Goal: Task Accomplishment & Management: Use online tool/utility

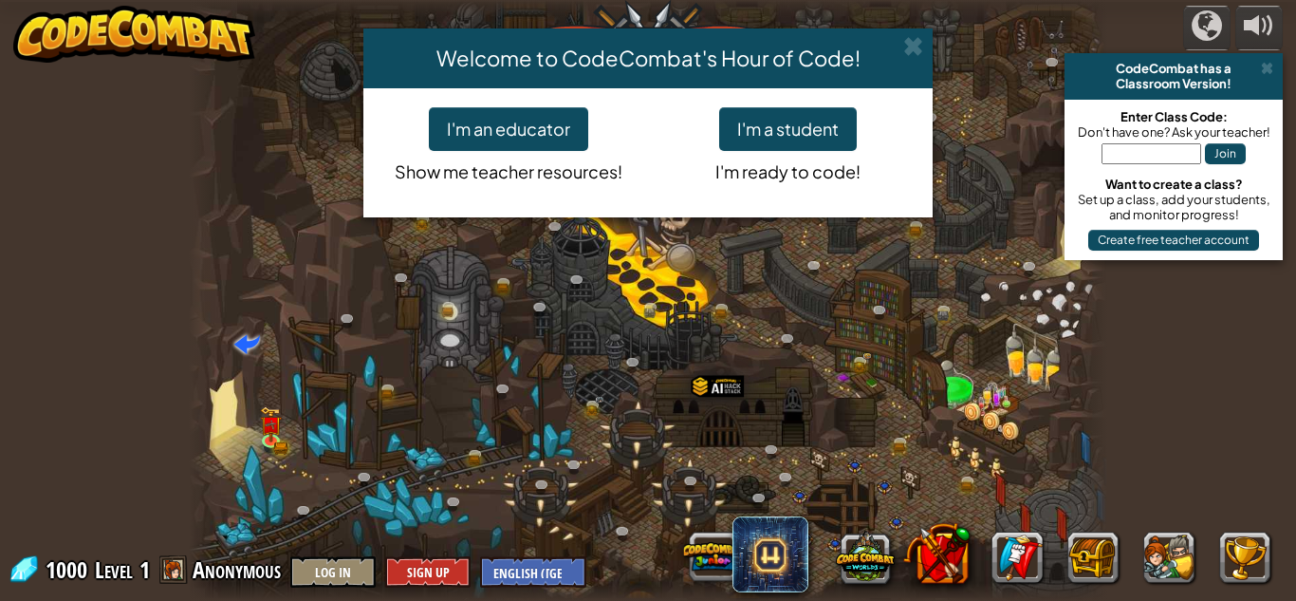
click at [272, 439] on div "Welcome to CodeCombat's Hour of Code! I'm an educator Show me teacher resources…" at bounding box center [648, 300] width 1296 height 601
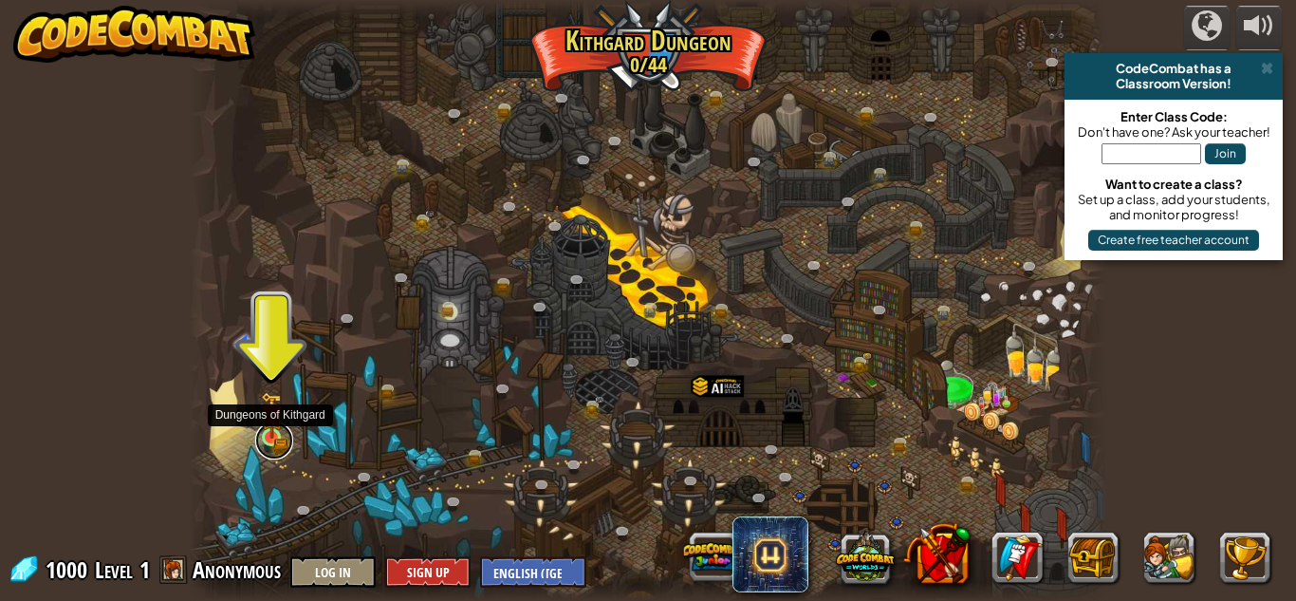
click at [283, 436] on link at bounding box center [274, 440] width 38 height 38
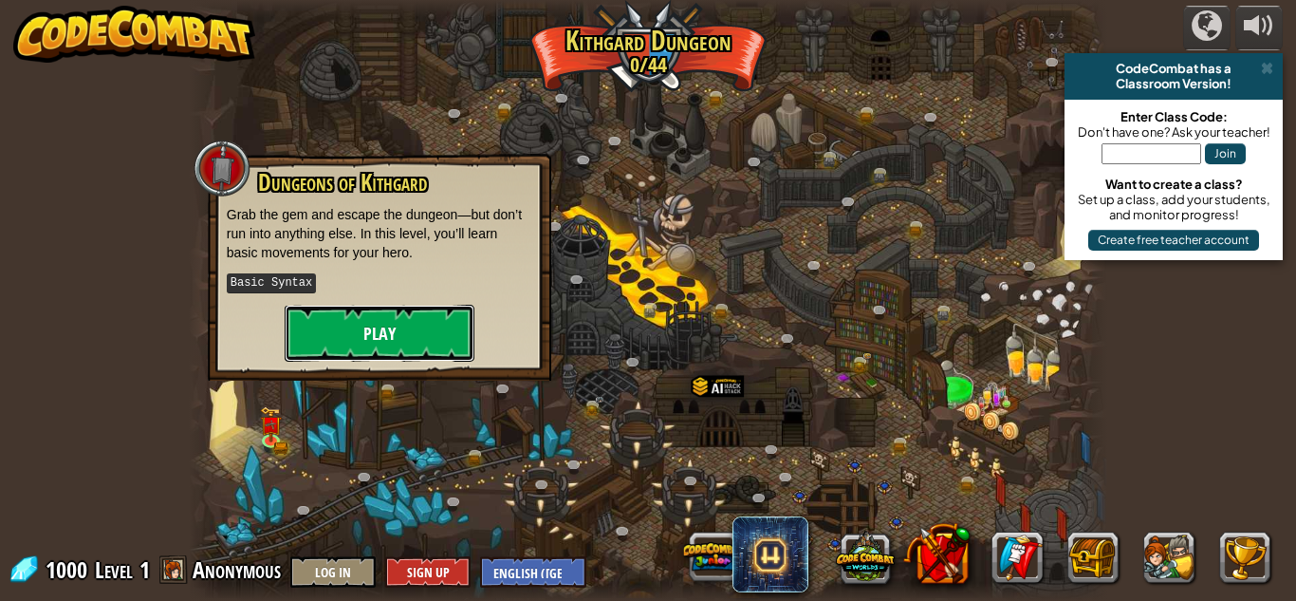
click at [380, 329] on button "Play" at bounding box center [380, 333] width 190 height 57
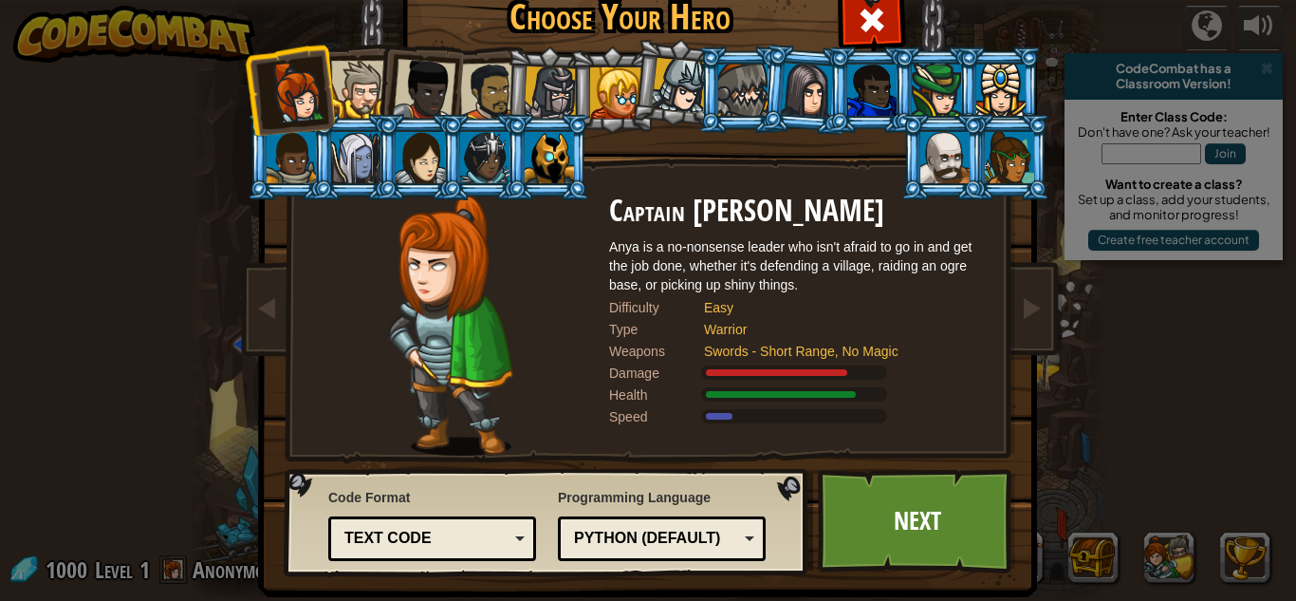
click at [520, 72] on li at bounding box center [548, 90] width 90 height 91
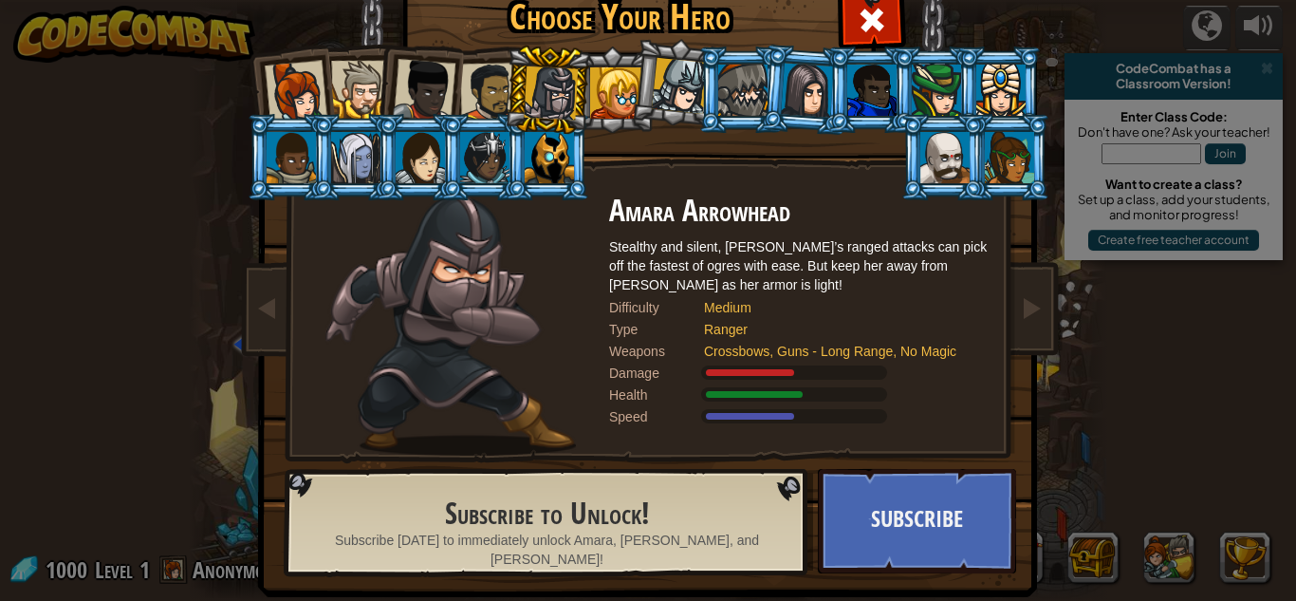
click at [600, 67] on div at bounding box center [615, 92] width 51 height 51
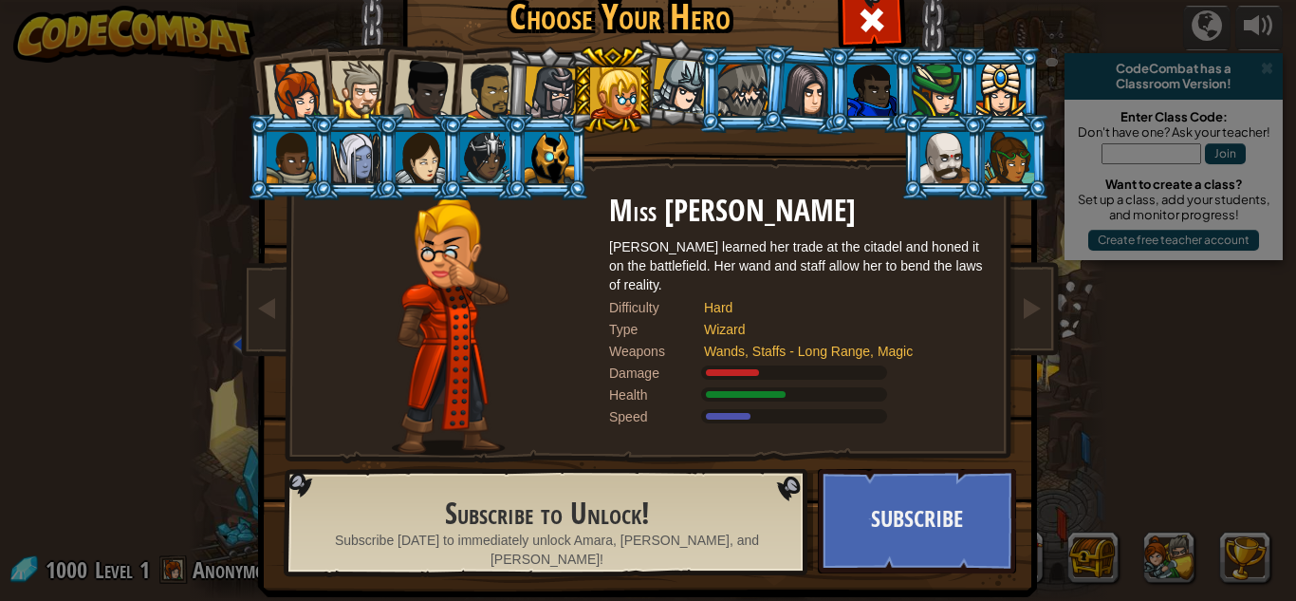
click at [682, 55] on li at bounding box center [676, 82] width 94 height 95
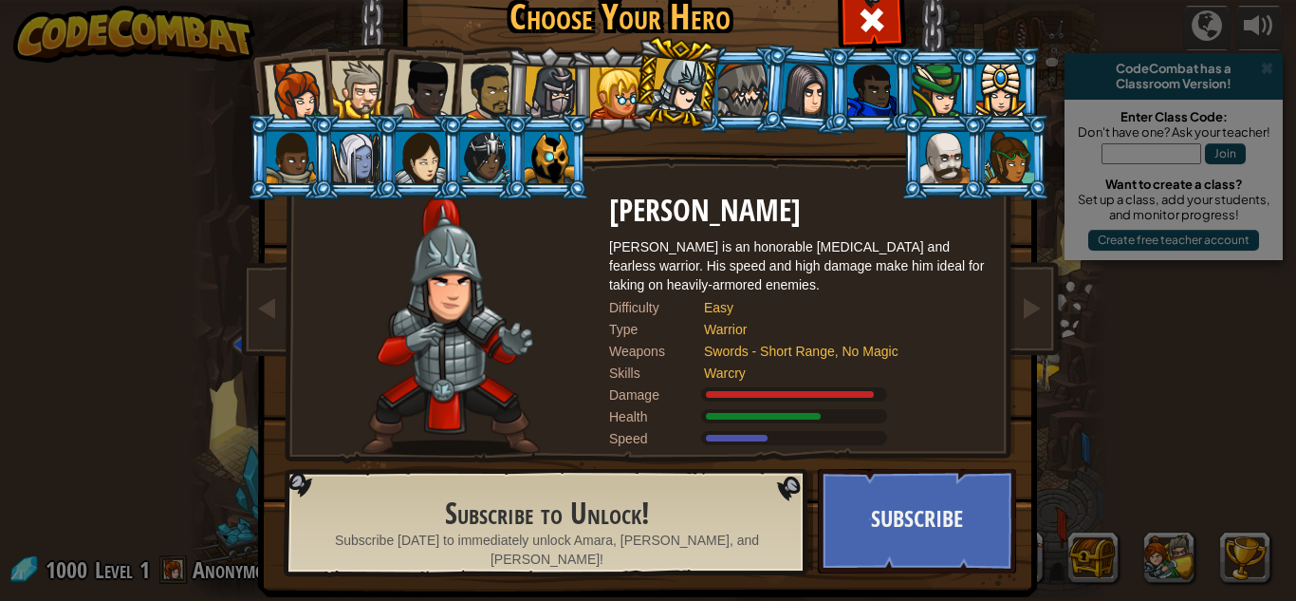
click at [781, 72] on li at bounding box center [805, 90] width 91 height 92
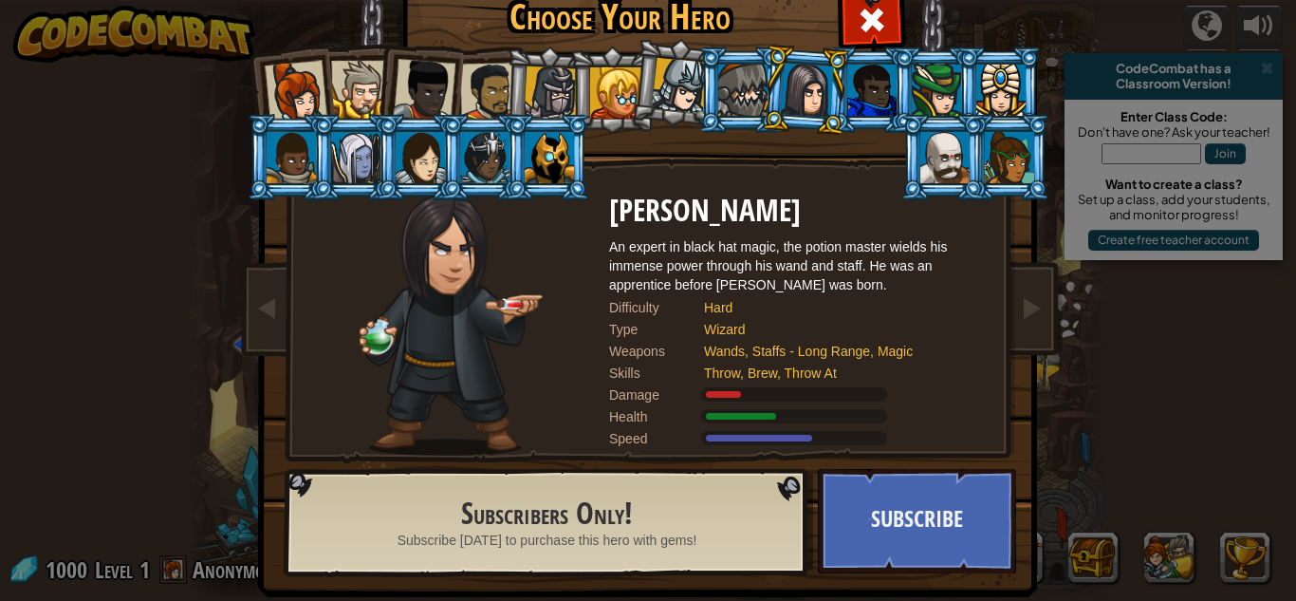
click at [741, 63] on li at bounding box center [740, 89] width 85 height 86
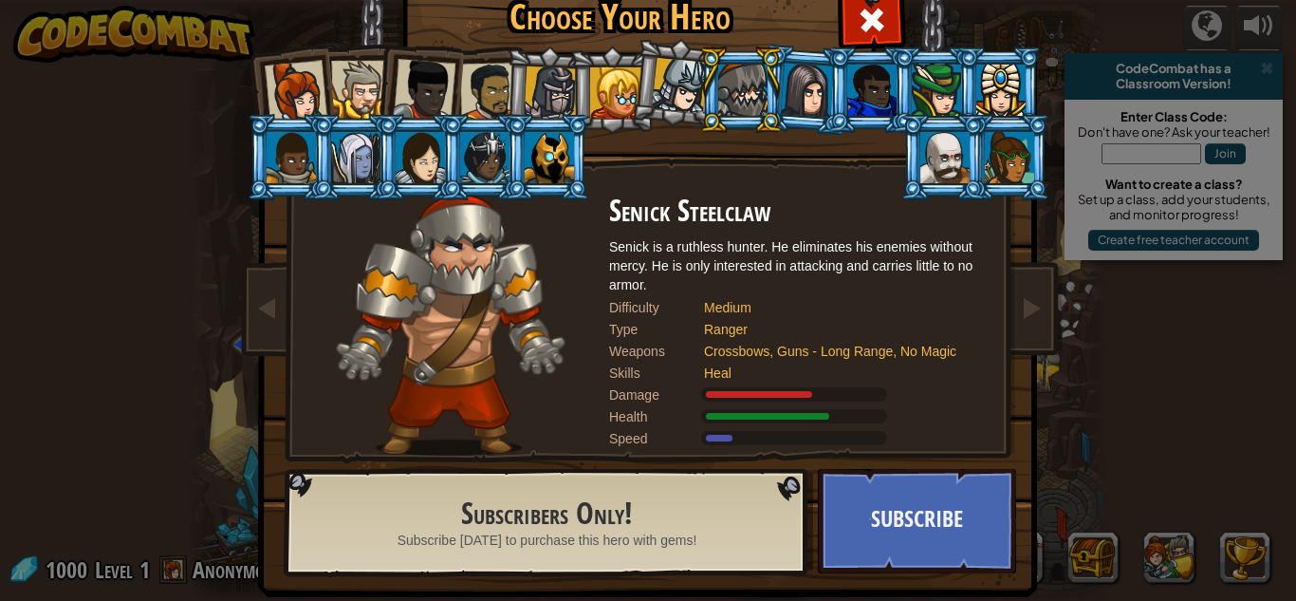
click at [481, 83] on div at bounding box center [489, 92] width 59 height 59
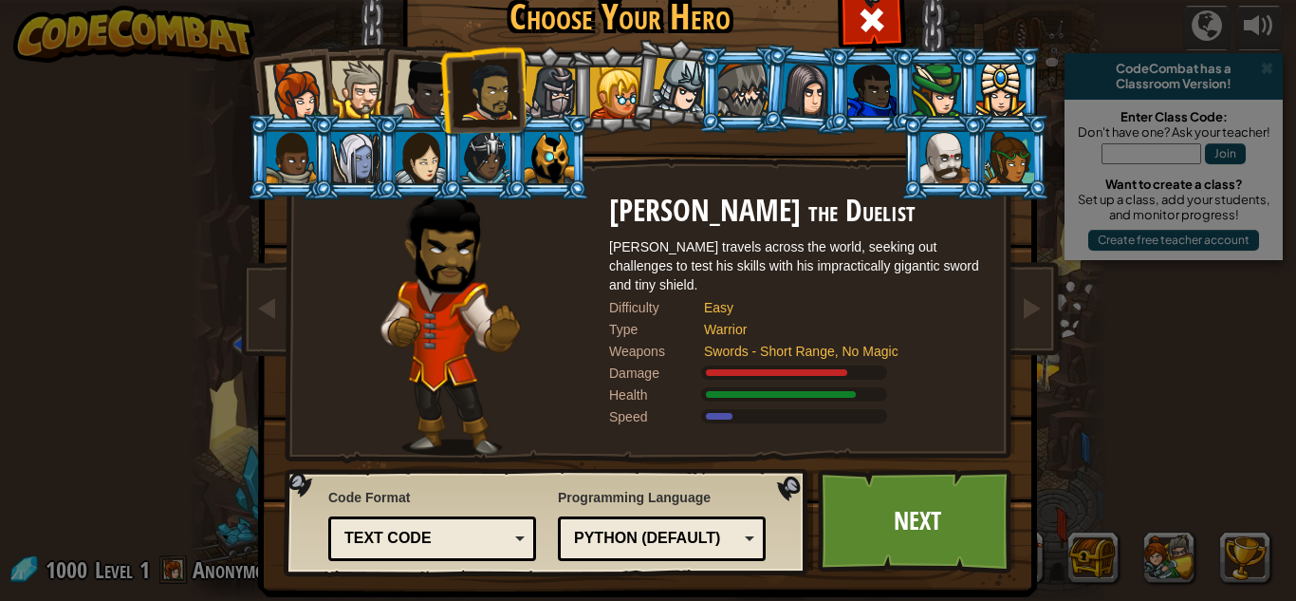
click at [412, 93] on div at bounding box center [424, 90] width 63 height 63
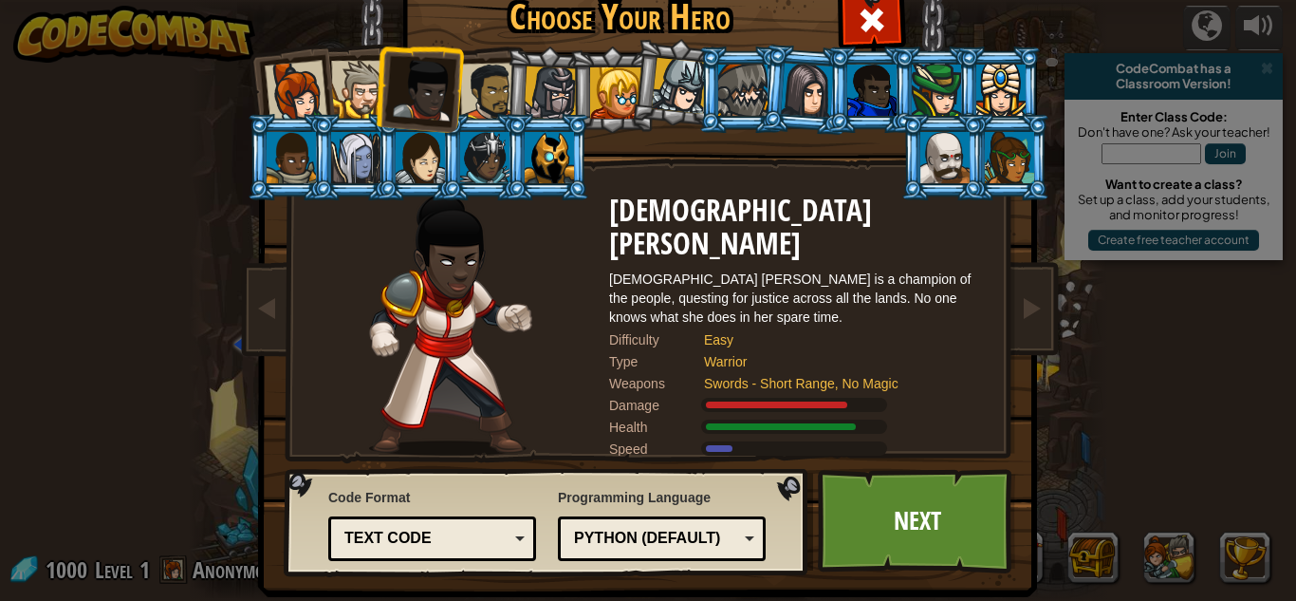
click at [333, 85] on div at bounding box center [360, 90] width 58 height 58
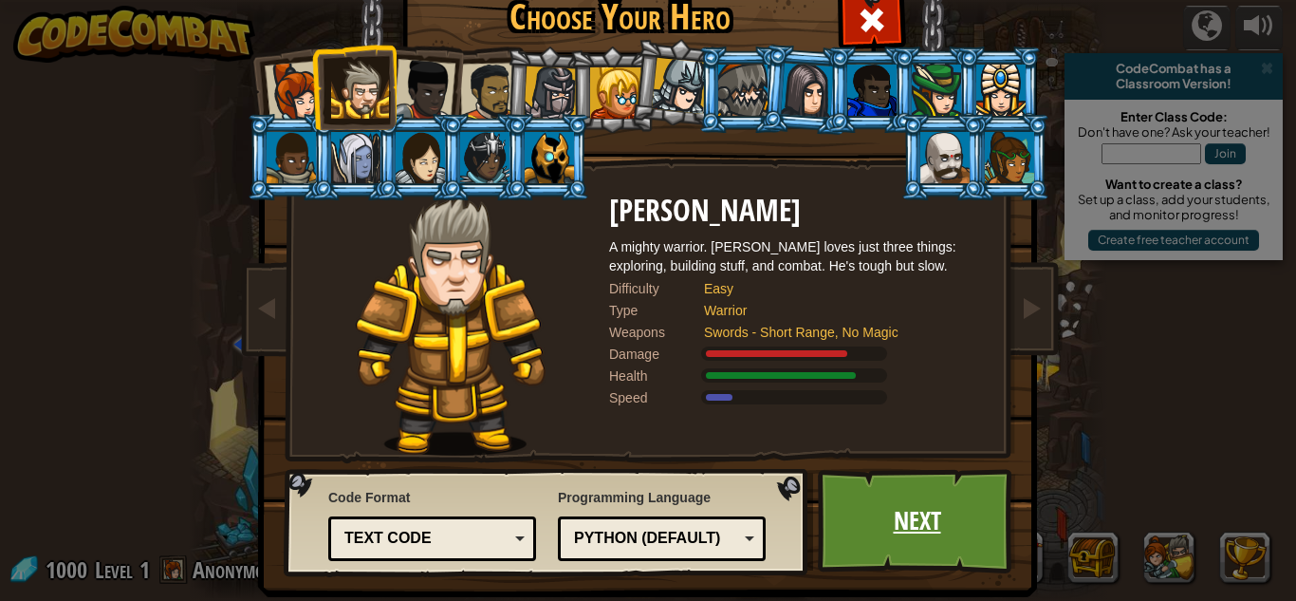
click at [917, 525] on link "Next" at bounding box center [917, 521] width 198 height 104
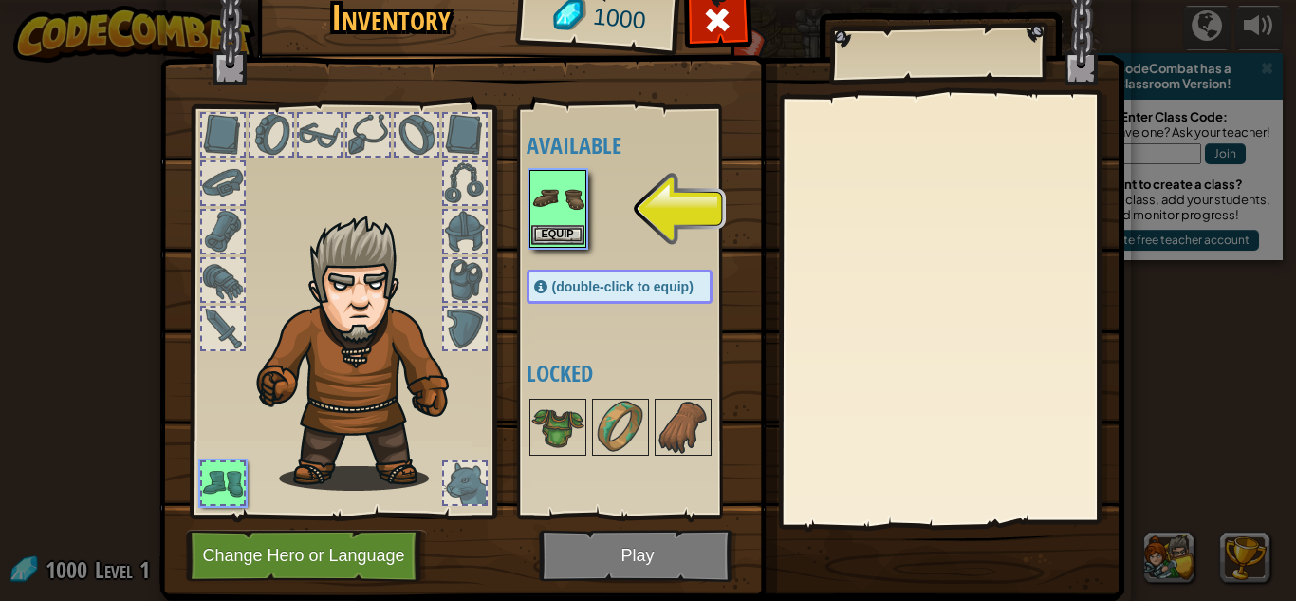
click at [540, 210] on img at bounding box center [557, 198] width 53 height 53
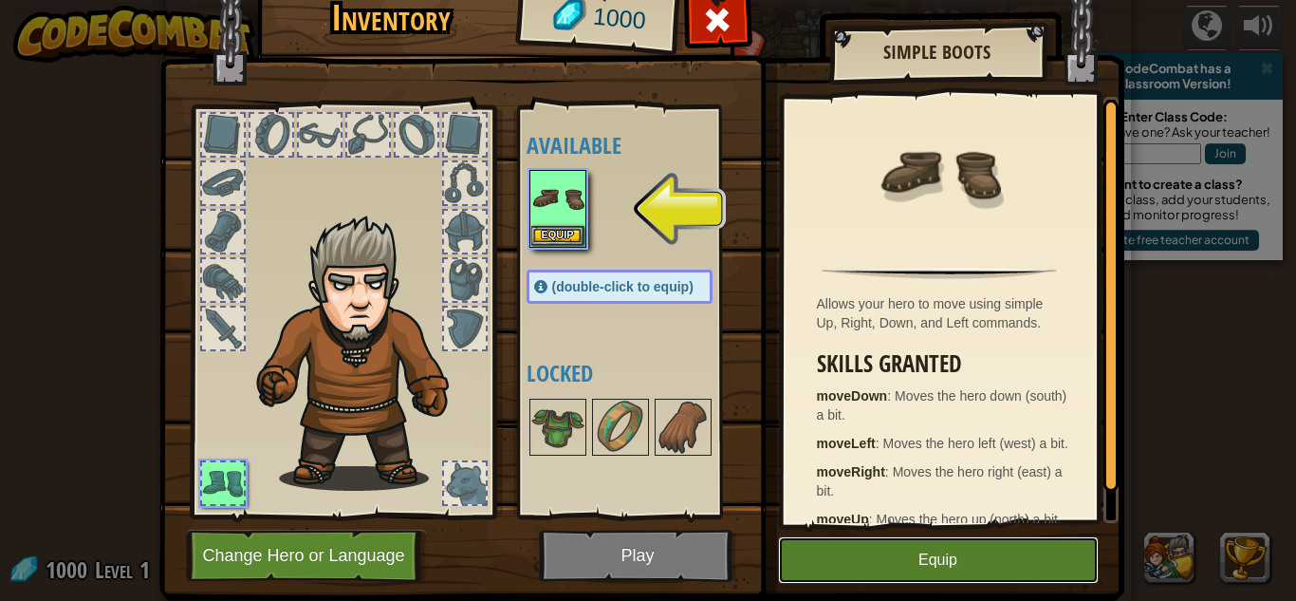
click at [1043, 536] on button "Equip" at bounding box center [938, 559] width 321 height 47
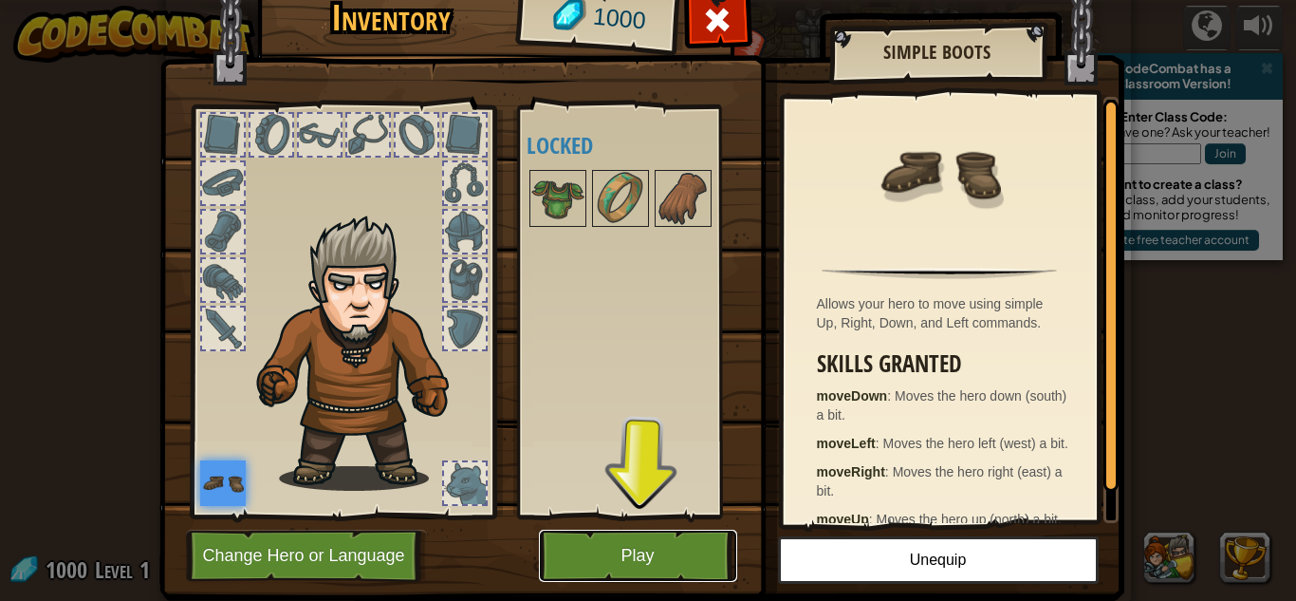
click at [667, 535] on button "Play" at bounding box center [638, 555] width 198 height 52
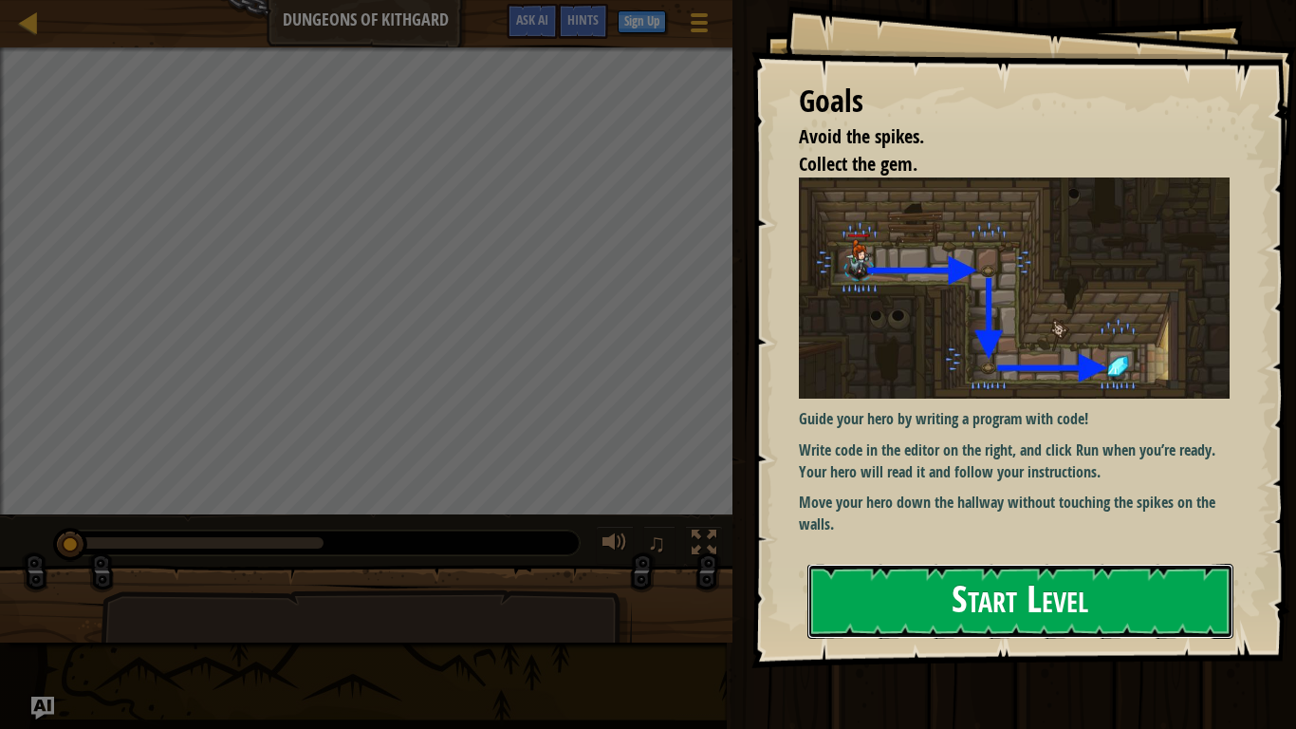
click at [969, 600] on button "Start Level" at bounding box center [1020, 601] width 426 height 75
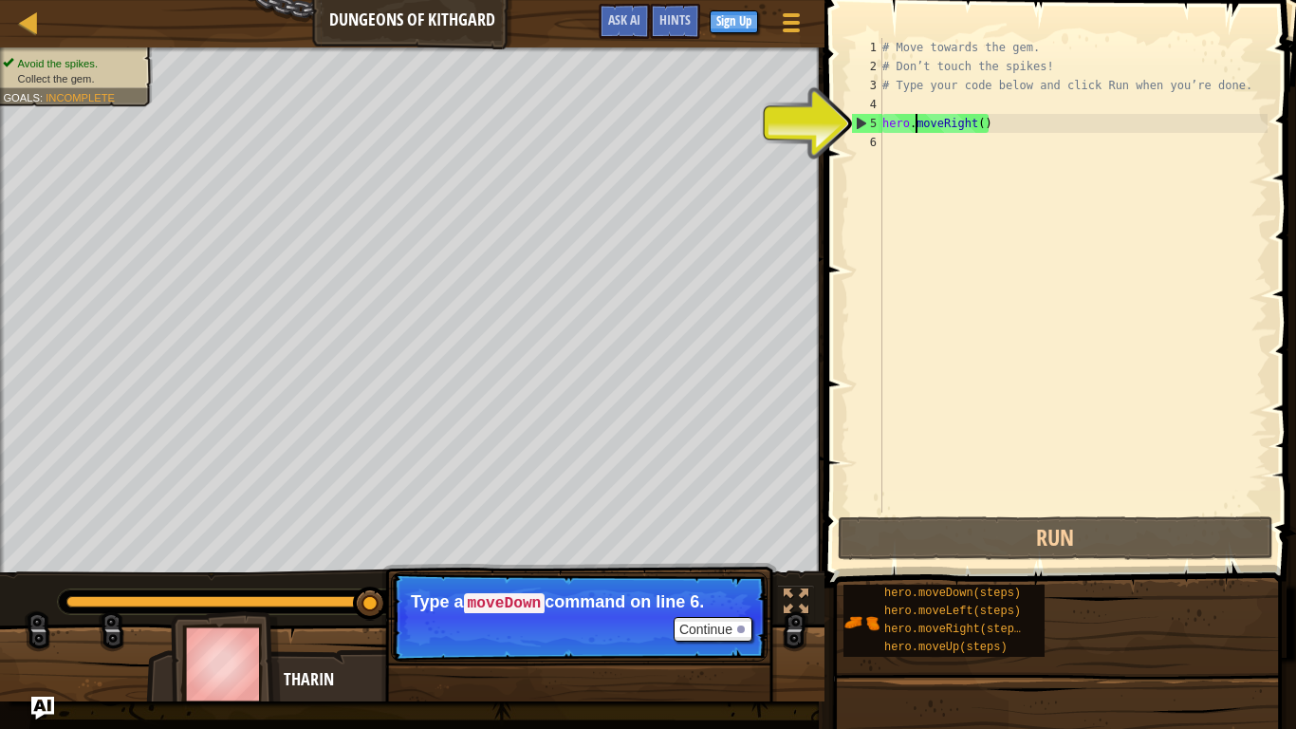
click at [916, 126] on div "# Move towards the gem. # Don’t touch the spikes! # Type your code below and cl…" at bounding box center [1073, 294] width 389 height 512
type textarea "hero.moveRight()"
click at [918, 153] on div "# Move towards the gem. # Don’t touch the spikes! # Type your code below and cl…" at bounding box center [1073, 294] width 389 height 512
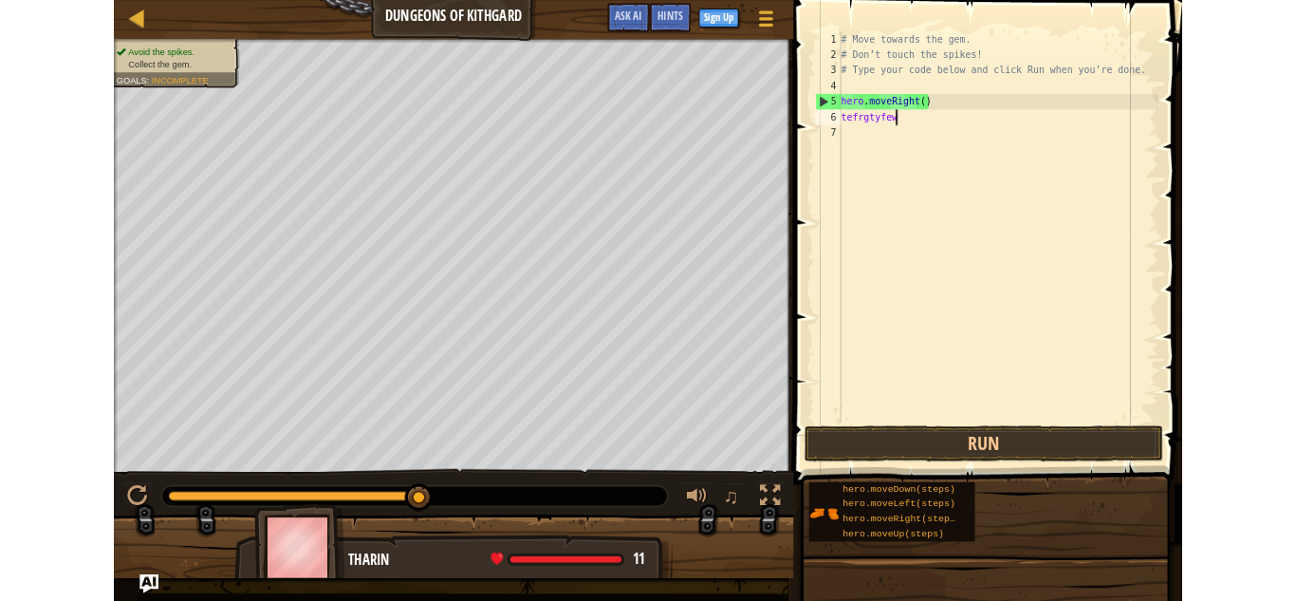
scroll to position [9, 10]
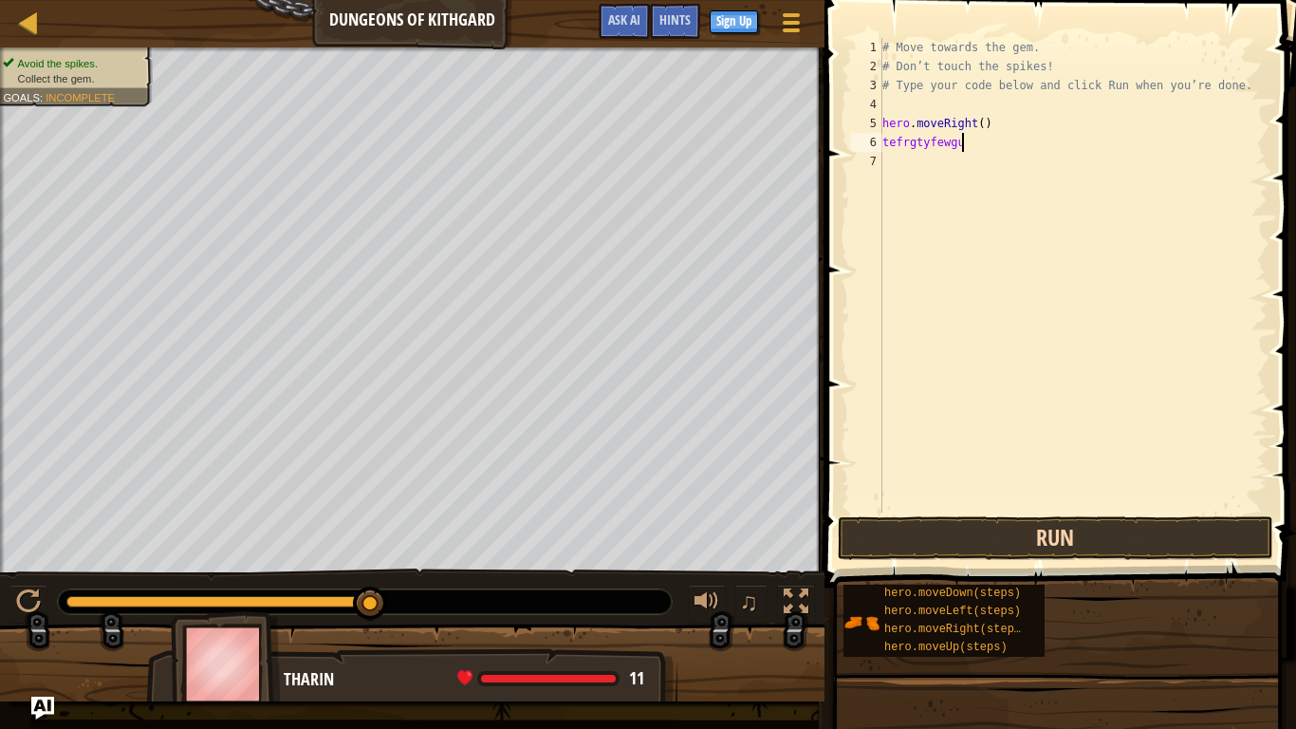
type textarea "tefrgtyfewgu"
click at [951, 516] on button "Run" at bounding box center [1056, 538] width 436 height 44
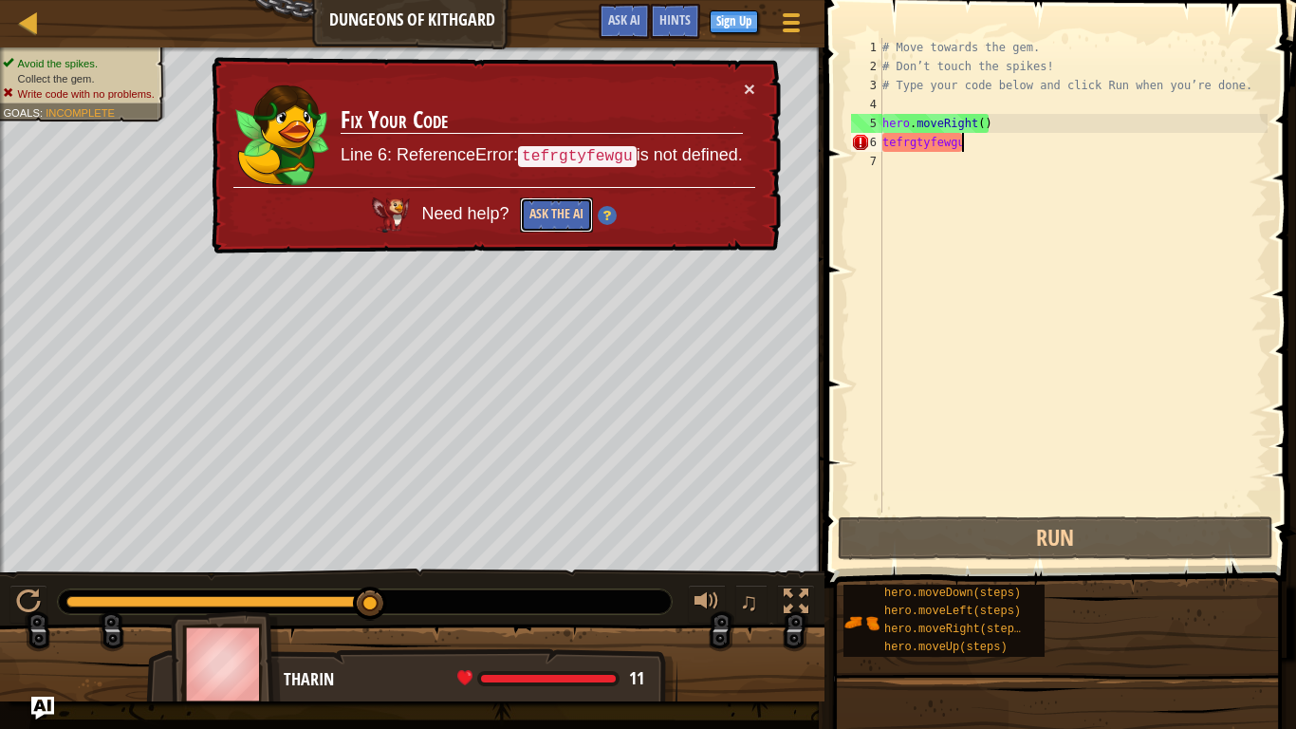
click at [520, 204] on button "Ask the AI" at bounding box center [556, 214] width 73 height 35
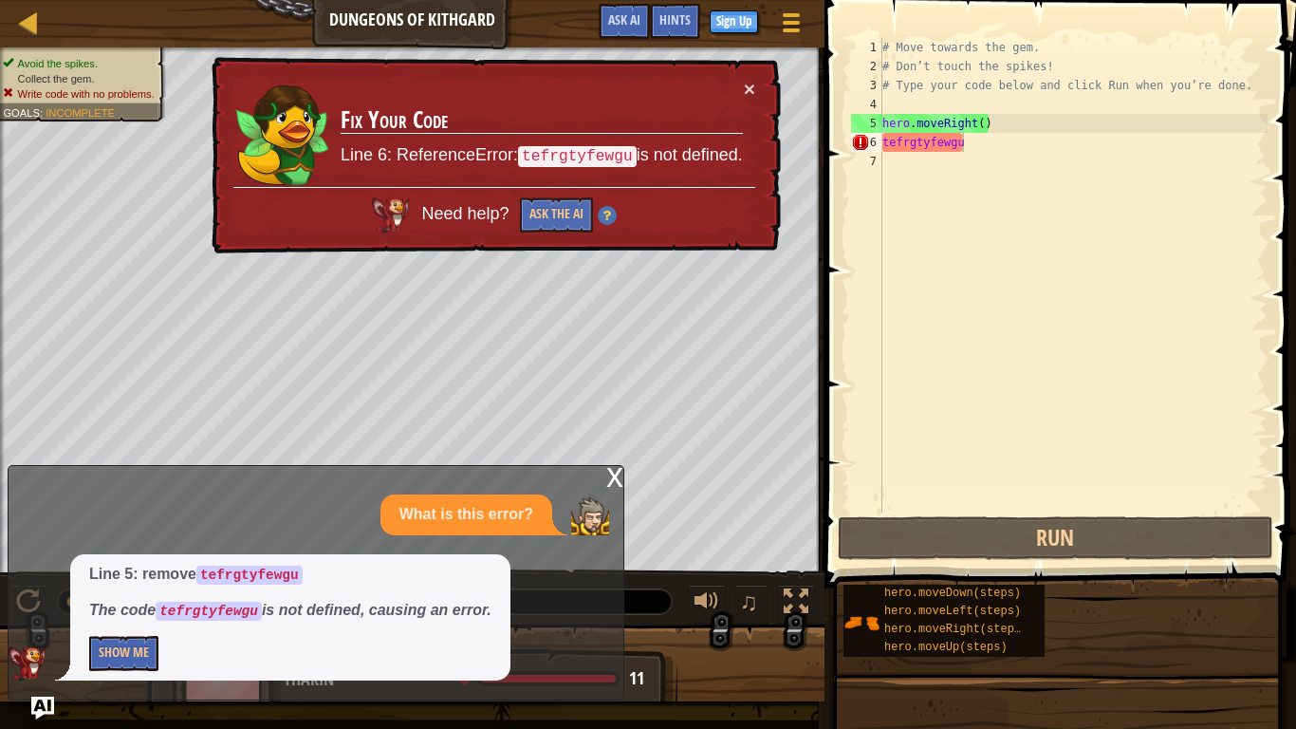
click at [612, 471] on div "x" at bounding box center [614, 475] width 17 height 19
